Goal: Information Seeking & Learning: Learn about a topic

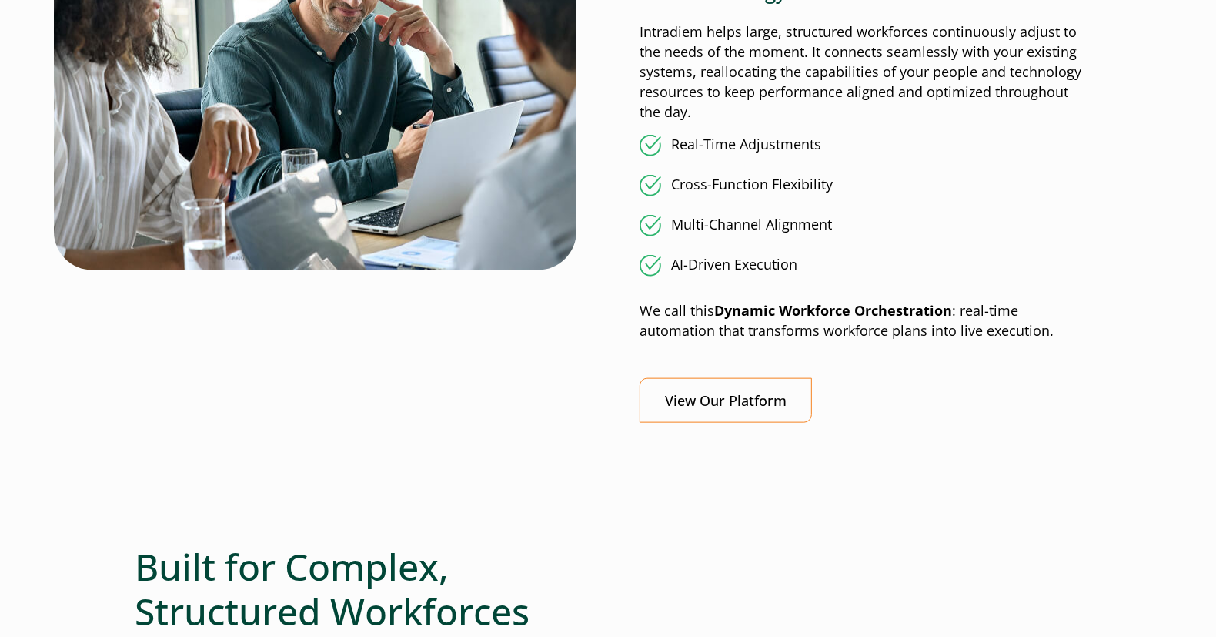
scroll to position [1385, 0]
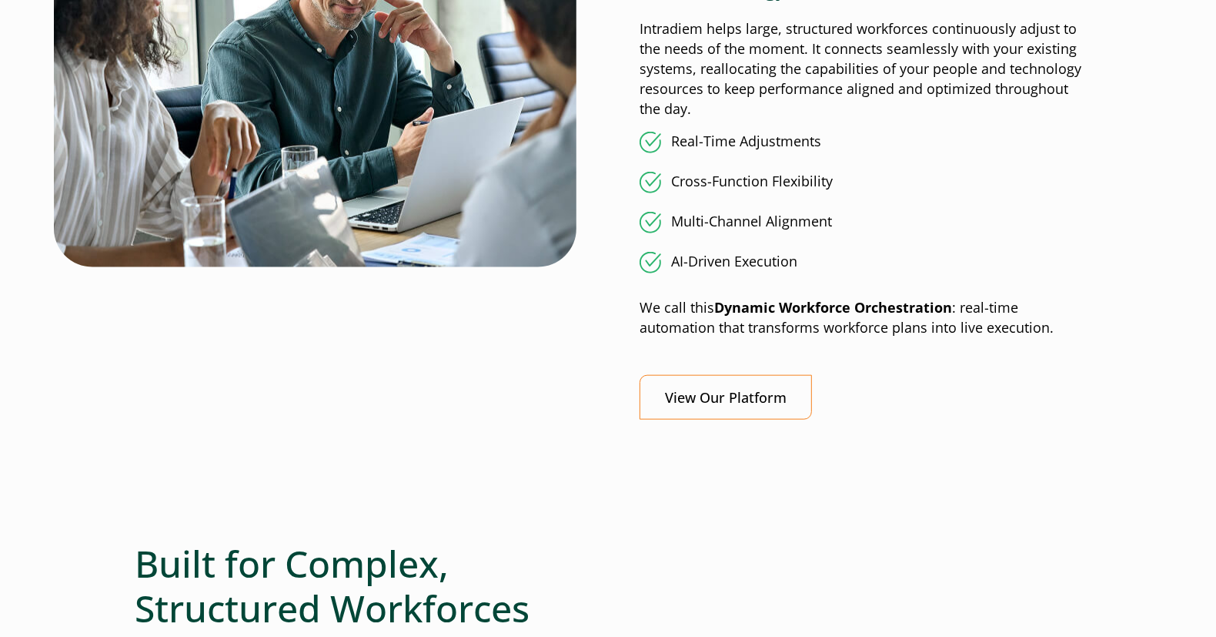
click at [522, 540] on h2 "Built for Complex, Structured Workforces Like Yours" at bounding box center [371, 607] width 473 height 133
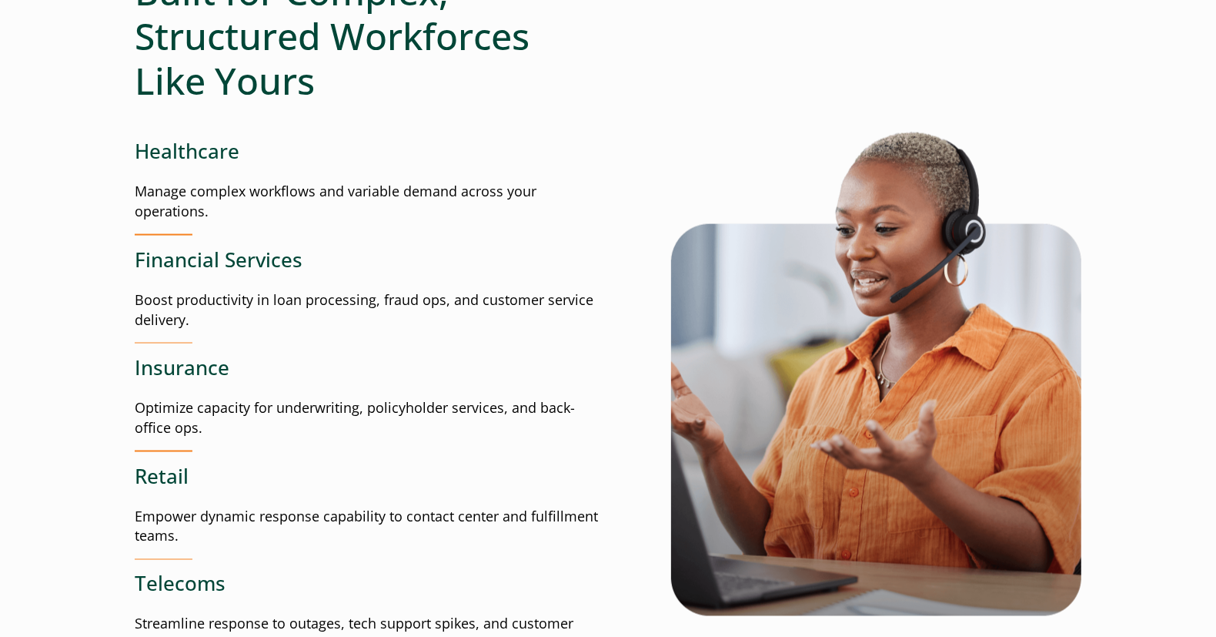
scroll to position [2078, 0]
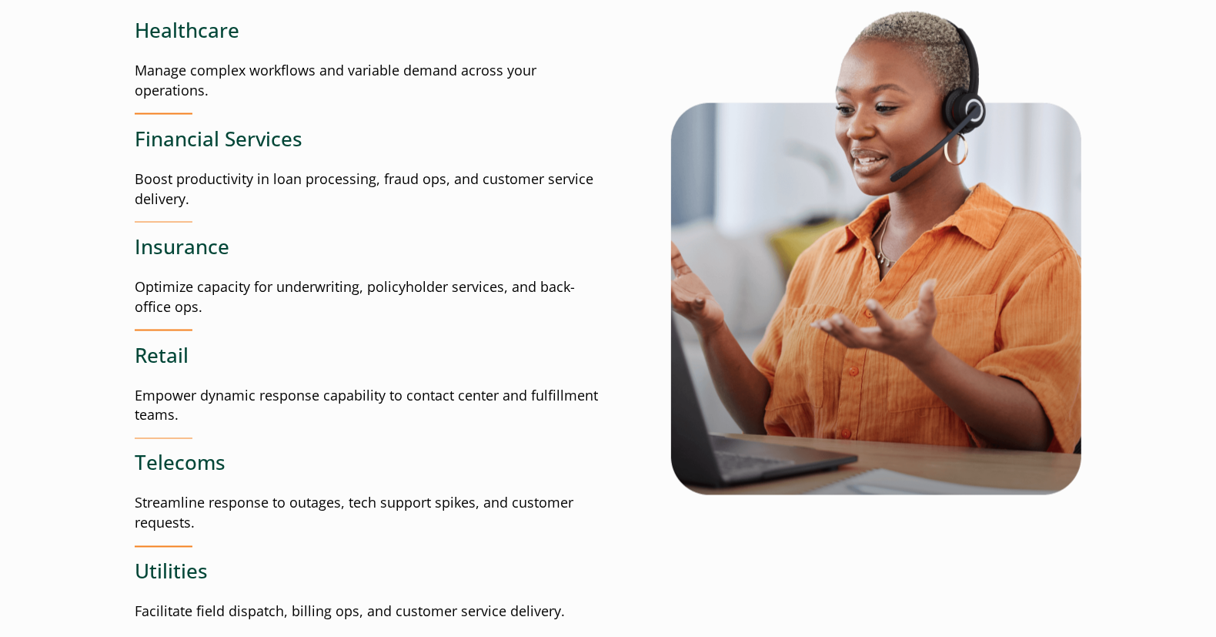
click at [194, 32] on h3 "Healthcare" at bounding box center [371, 30] width 473 height 24
click at [173, 109] on div "Built for Complex, Structured Workforces Like Yours Healthcare Manage complex w…" at bounding box center [371, 234] width 473 height 773
click at [179, 65] on p "Manage complex workflows and variable demand across your operations." at bounding box center [371, 81] width 473 height 40
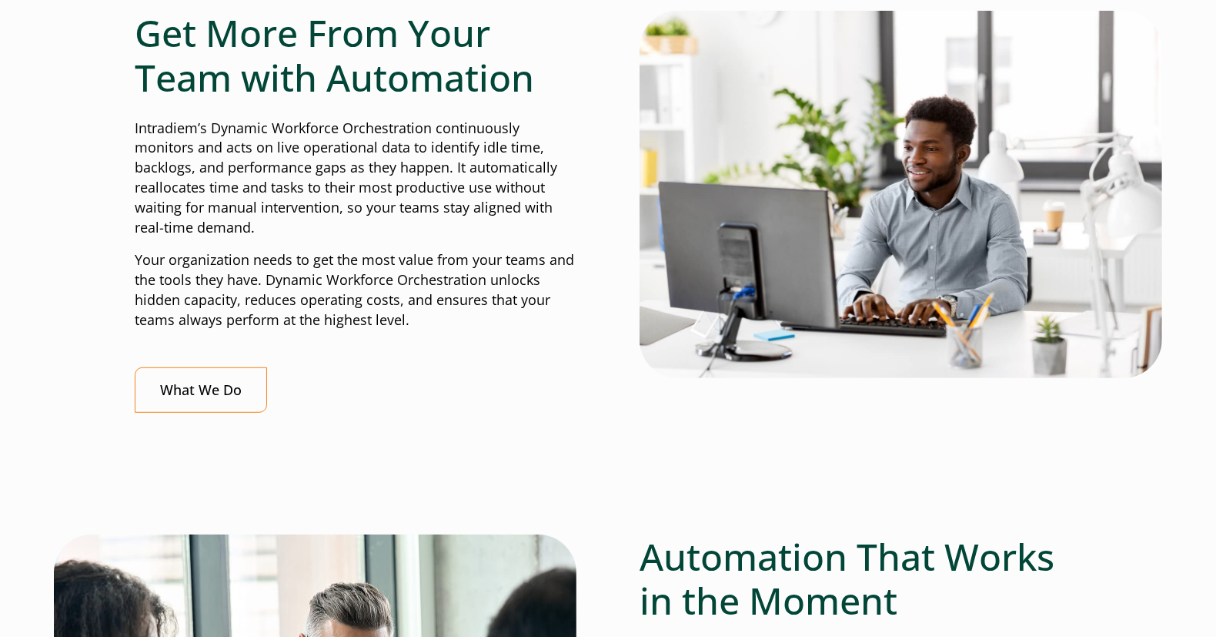
scroll to position [539, 0]
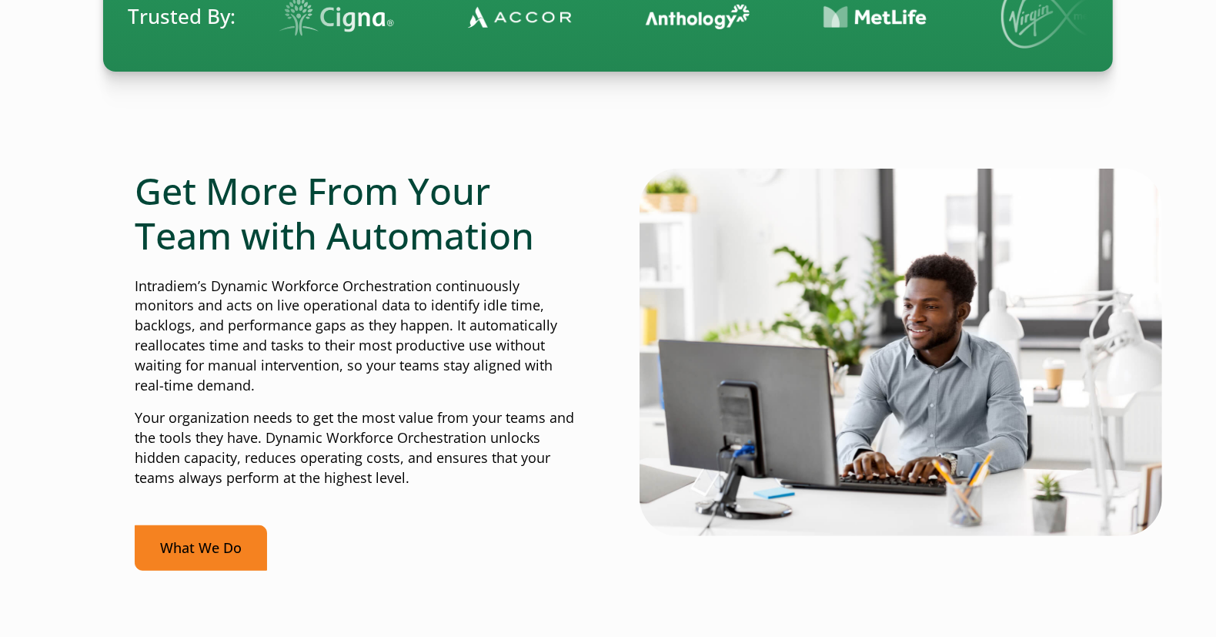
click at [222, 539] on link "What We Do" at bounding box center [201, 547] width 132 height 45
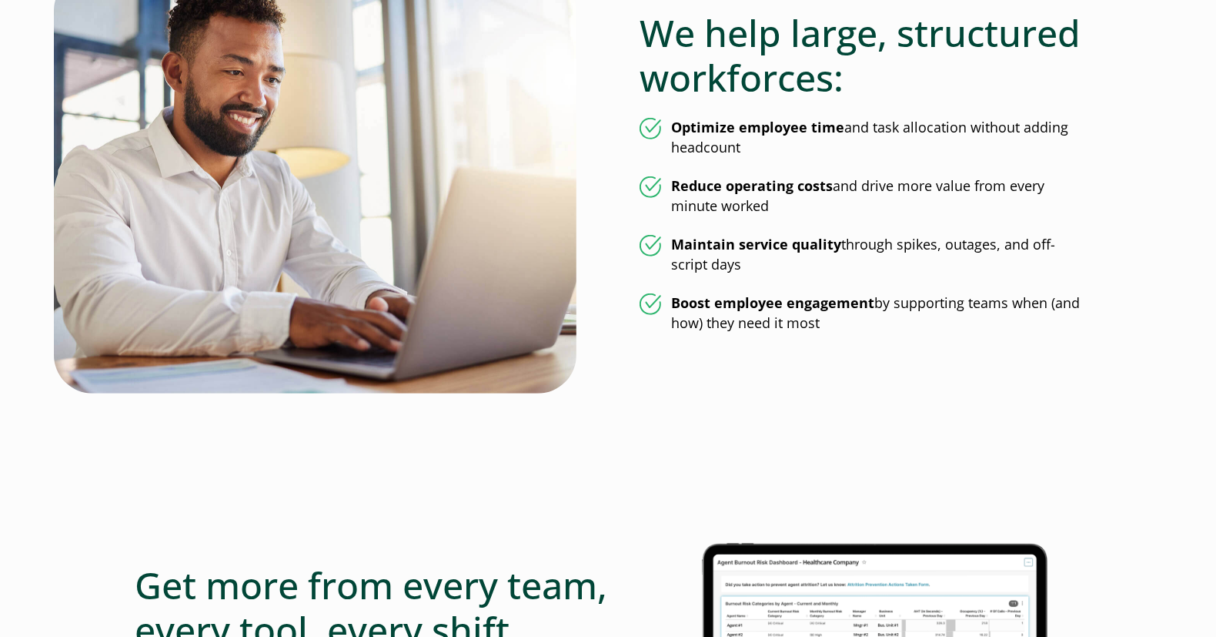
scroll to position [770, 0]
